Goal: Task Accomplishment & Management: Manage account settings

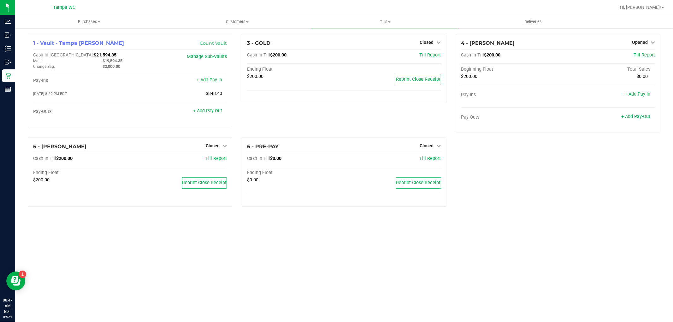
click at [419, 130] on div "3 - GOLD Closed Open Till Cash In Till $200.00 Till Report Ending Float $200.00…" at bounding box center [344, 85] width 214 height 103
click at [210, 146] on span "Closed" at bounding box center [213, 145] width 14 height 5
click at [213, 159] on link "Open Till" at bounding box center [212, 158] width 17 height 5
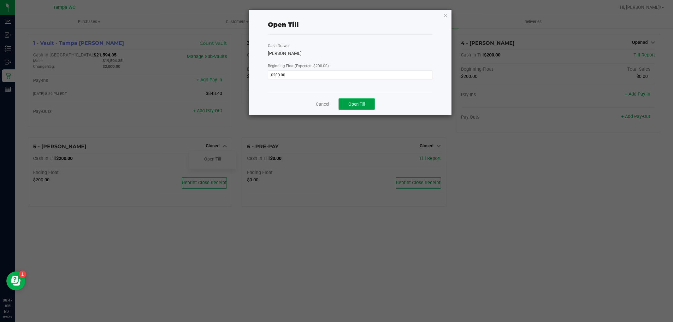
click at [348, 104] on button "Open Till" at bounding box center [356, 103] width 36 height 11
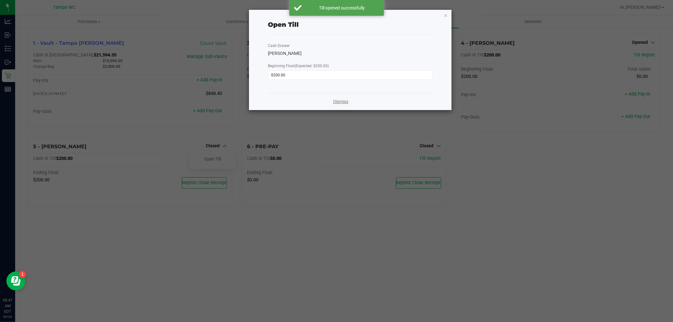
click at [341, 103] on link "Dismiss" at bounding box center [340, 101] width 15 height 7
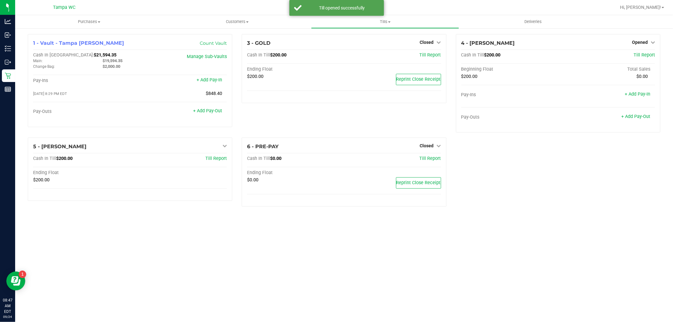
click at [330, 119] on div "3 - GOLD Closed Open Till Cash In Till $200.00 Till Report Ending Float $200.00…" at bounding box center [344, 85] width 214 height 103
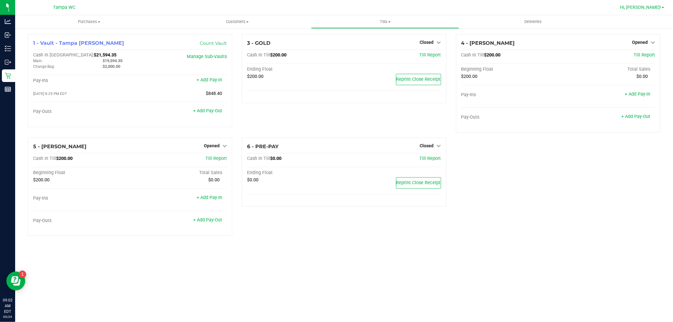
click at [647, 6] on span "Hi, [PERSON_NAME]!" at bounding box center [640, 7] width 41 height 5
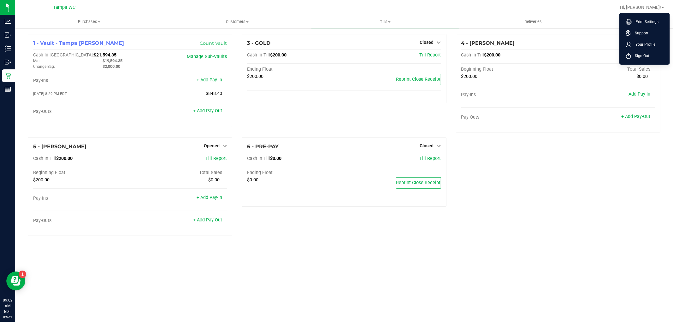
click at [636, 62] on ul "Print Settings Support Your Profile Sign Out" at bounding box center [644, 39] width 50 height 52
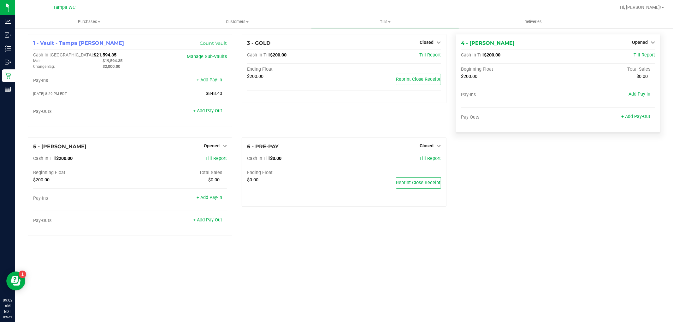
click at [636, 61] on div "Cash In Till $200.00 Till Report Beginning Float Total Sales $200.00 $0.00 Pay-…" at bounding box center [558, 89] width 194 height 75
click at [656, 7] on span "Hi, [PERSON_NAME]!" at bounding box center [640, 7] width 41 height 5
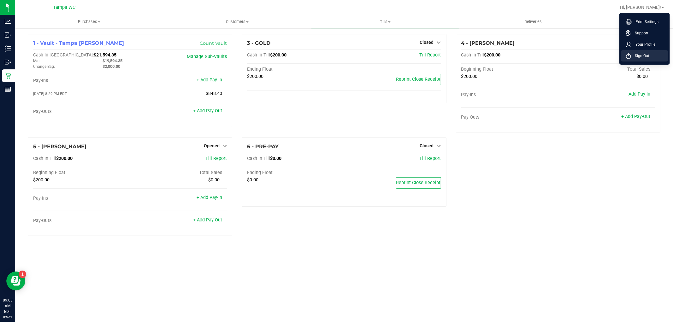
click at [641, 54] on span "Sign Out" at bounding box center [640, 56] width 18 height 6
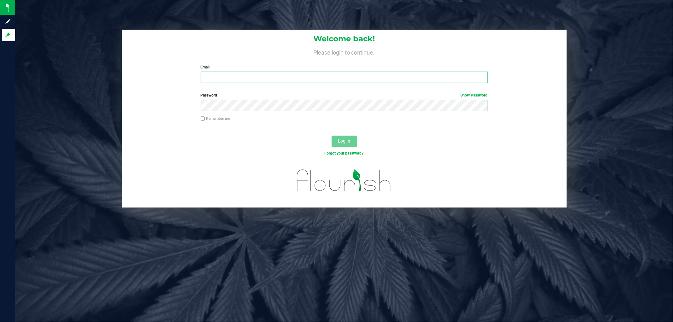
click at [249, 81] on input "Email" at bounding box center [344, 77] width 287 height 11
type input "[EMAIL_ADDRESS][DOMAIN_NAME]"
click at [331, 136] on button "Log In" at bounding box center [343, 141] width 25 height 11
